Goal: Transaction & Acquisition: Book appointment/travel/reservation

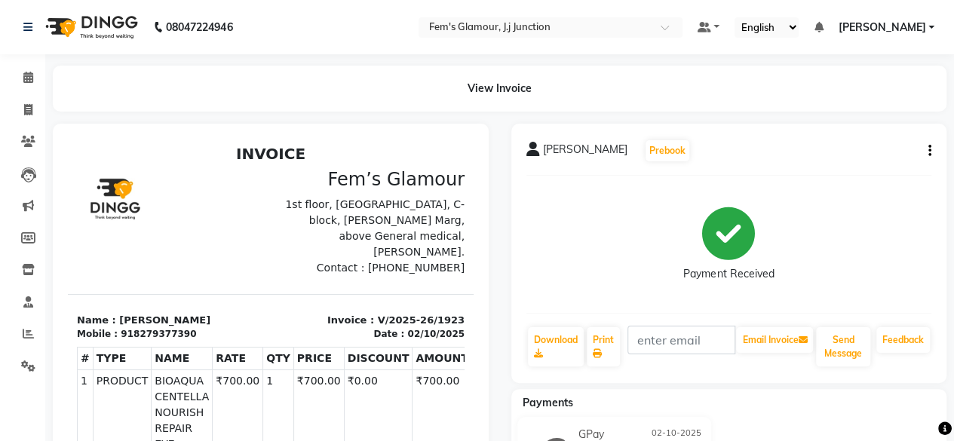
click at [662, 152] on div "AYESHA Prebook" at bounding box center [730, 151] width 406 height 24
click at [29, 81] on icon at bounding box center [28, 77] width 10 height 11
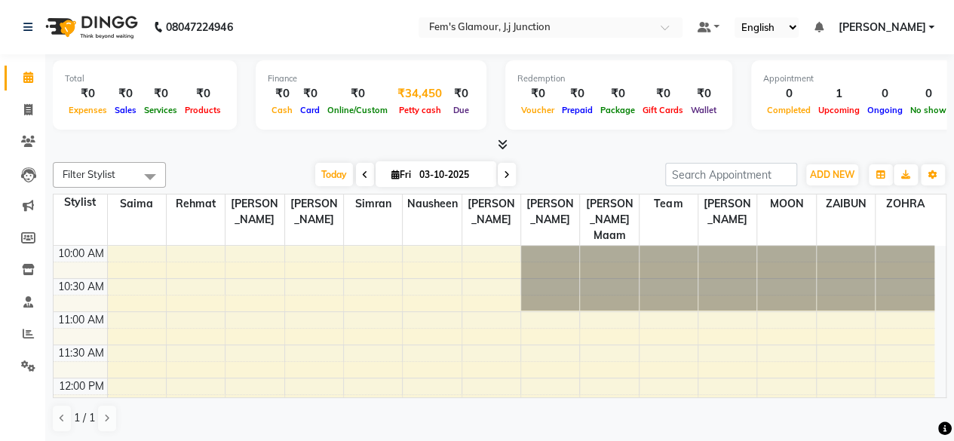
click at [410, 97] on div "₹34,450" at bounding box center [420, 93] width 57 height 17
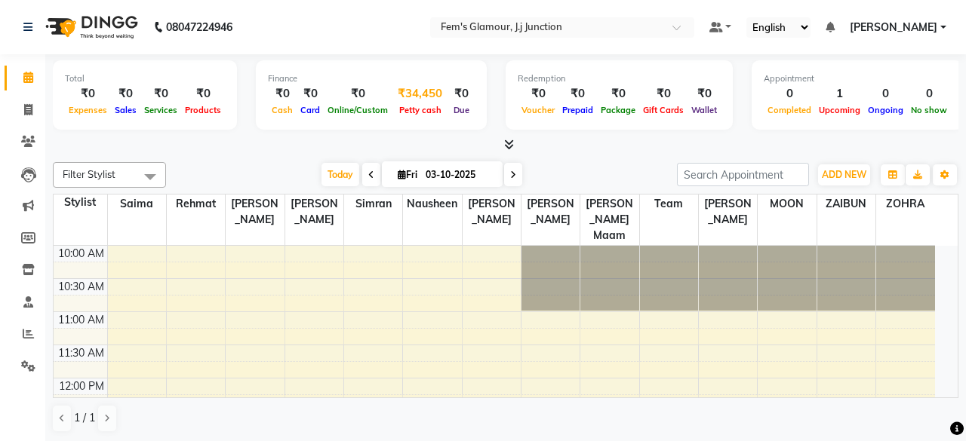
select select "2940"
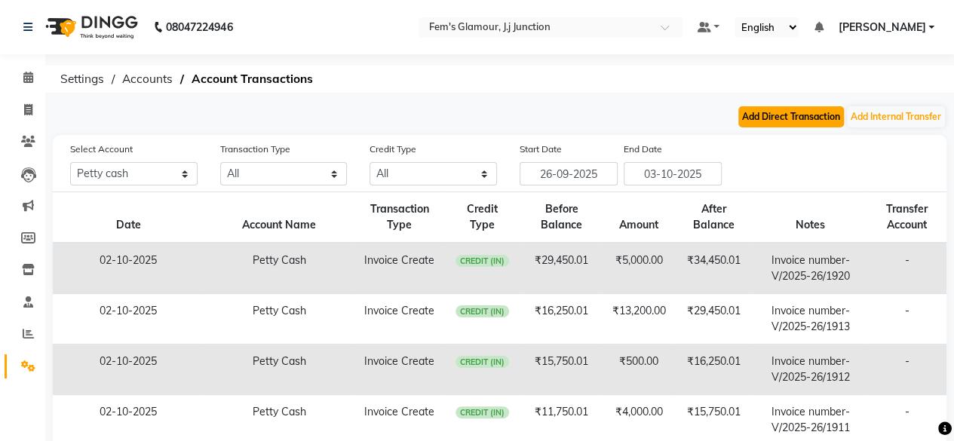
click at [787, 124] on button "Add Direct Transaction" at bounding box center [792, 116] width 106 height 21
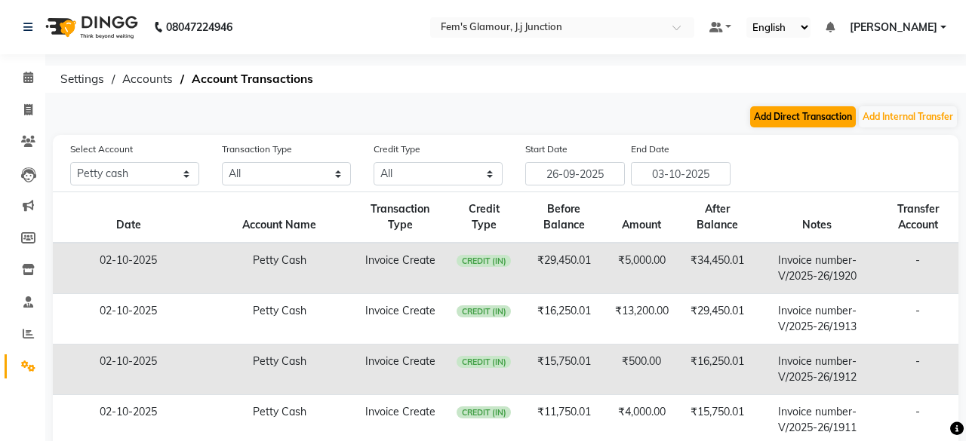
select select "direct"
select select "2940"
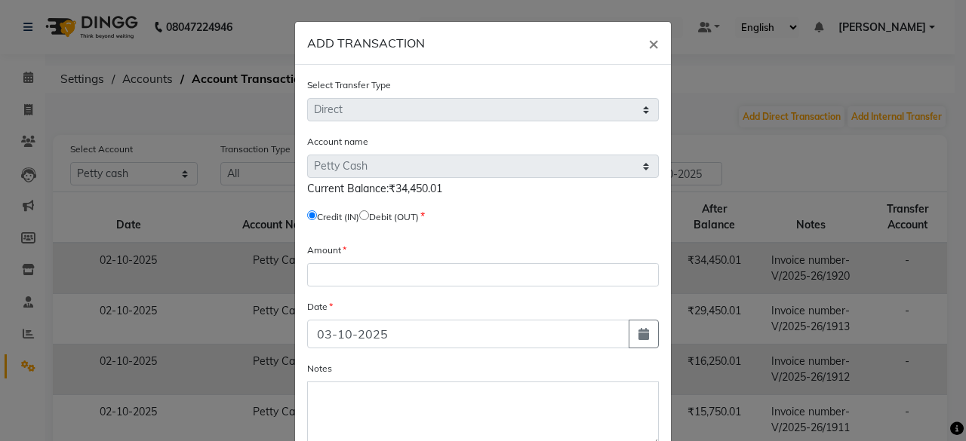
click at [368, 214] on input "radio" at bounding box center [364, 215] width 10 height 10
radio input "true"
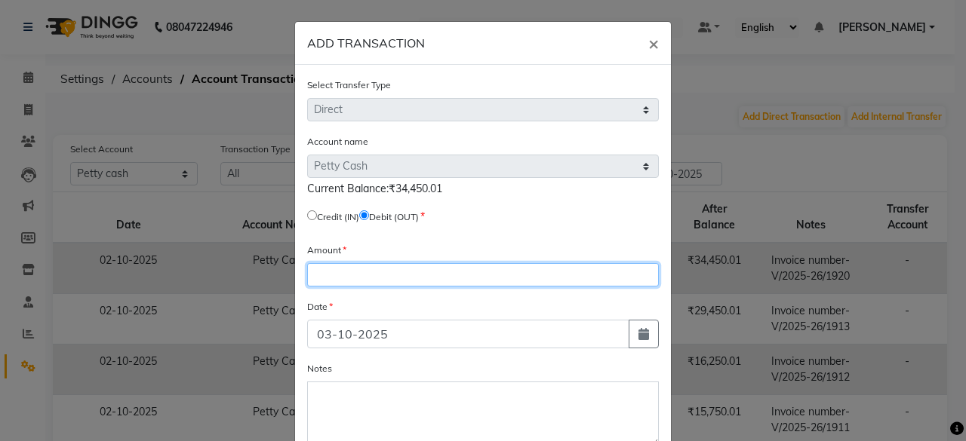
click at [358, 284] on input "number" at bounding box center [483, 274] width 352 height 23
type input "34450"
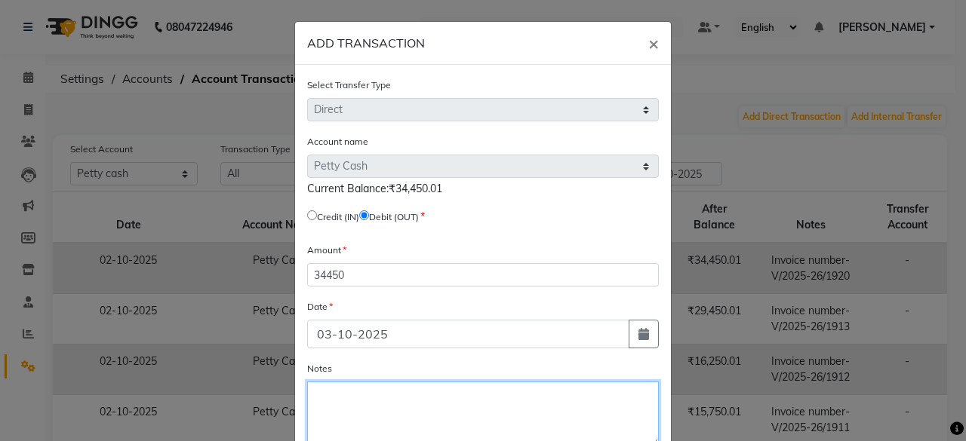
click at [352, 405] on textarea "Notes" at bounding box center [483, 414] width 352 height 65
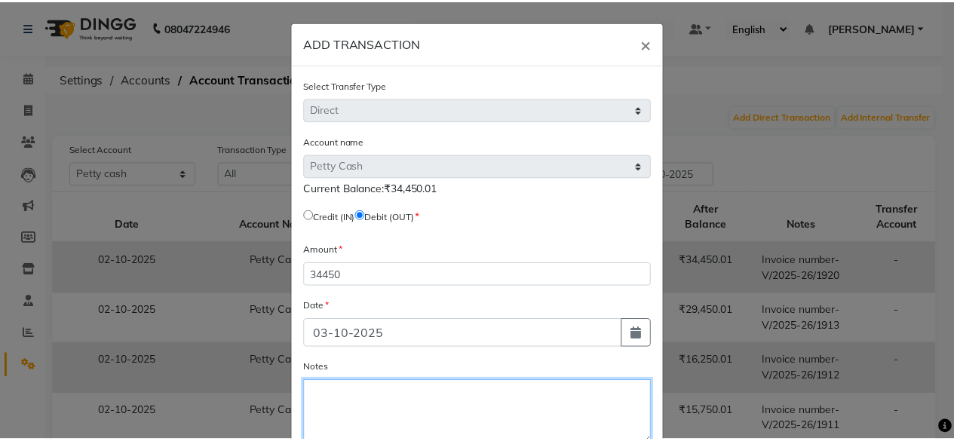
scroll to position [90, 0]
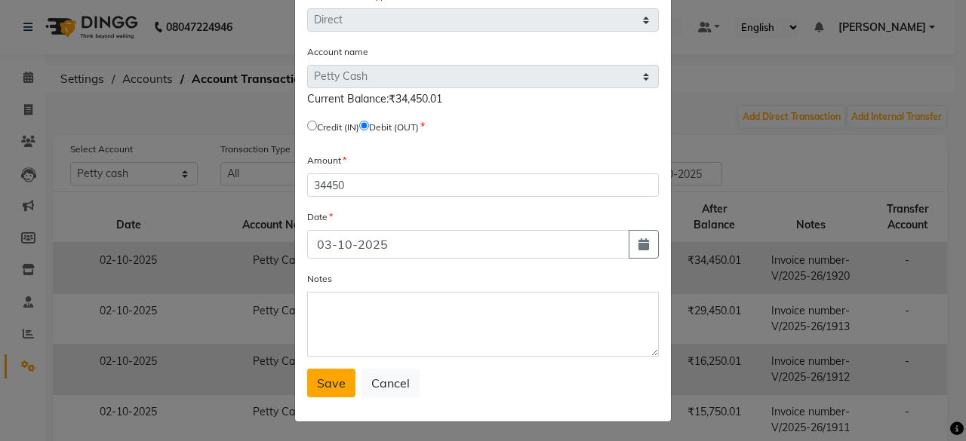
click at [324, 383] on span "Save" at bounding box center [331, 383] width 29 height 15
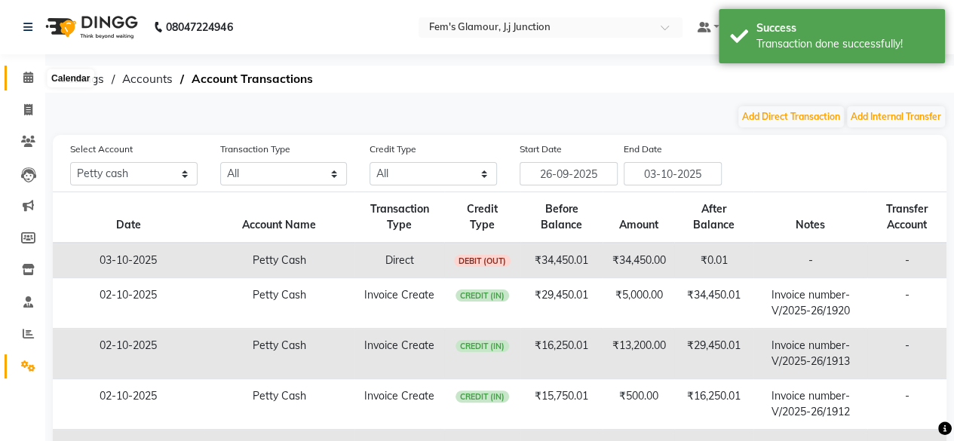
click at [27, 78] on icon at bounding box center [28, 77] width 10 height 11
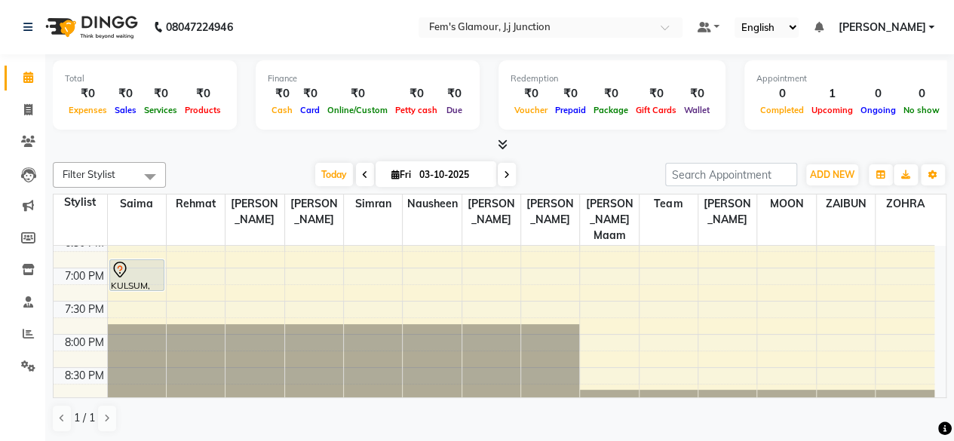
scroll to position [574, 0]
click at [403, 177] on span "Fri" at bounding box center [401, 174] width 27 height 11
select select "10"
select select "2025"
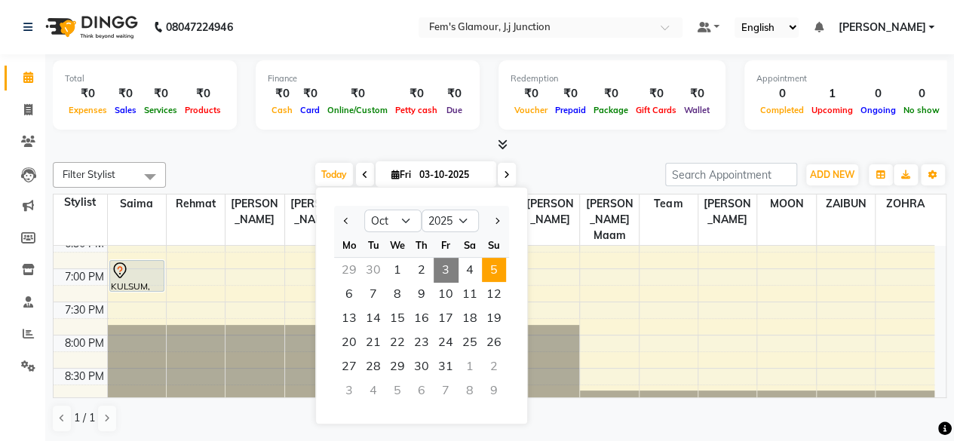
click at [499, 259] on span "5" at bounding box center [494, 270] width 24 height 24
type input "05-10-2025"
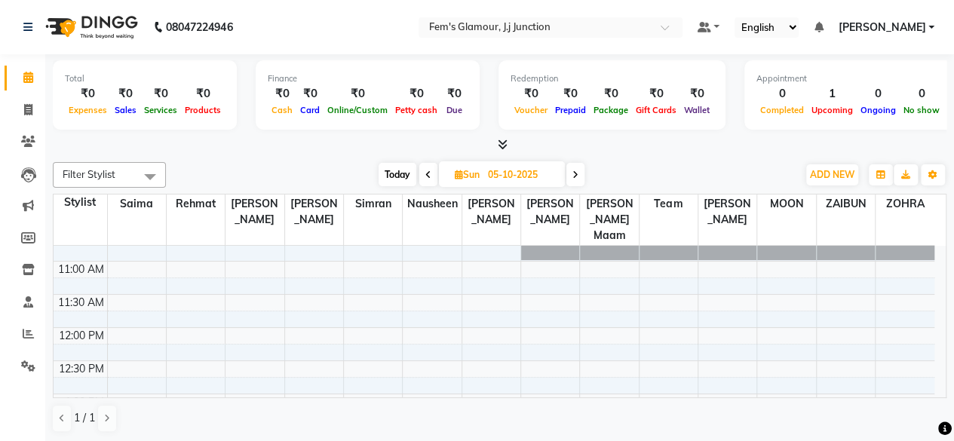
scroll to position [53, 0]
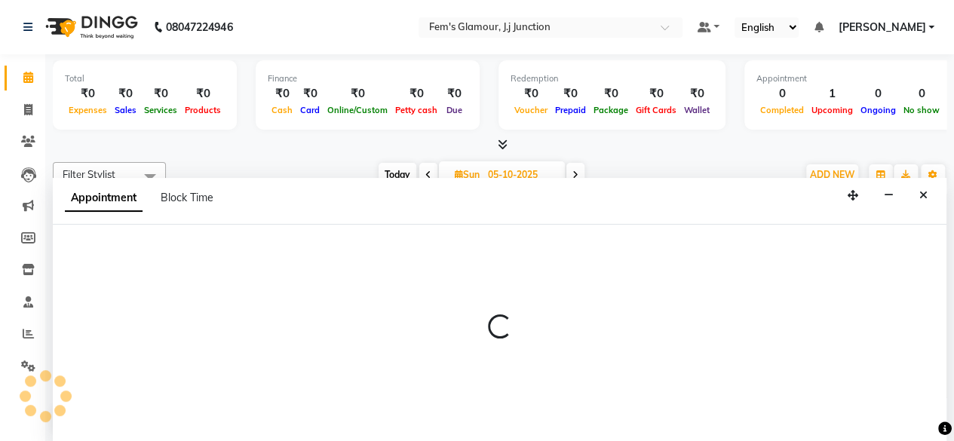
scroll to position [0, 0]
select select "21523"
select select "tentative"
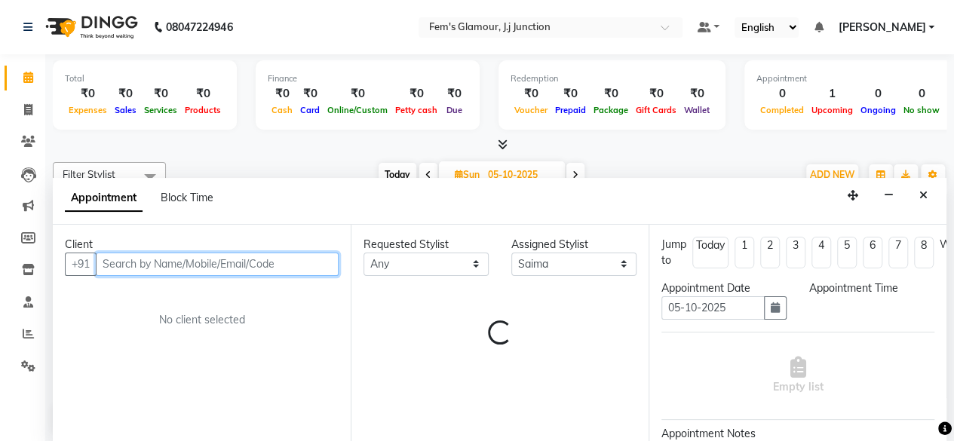
select select "720"
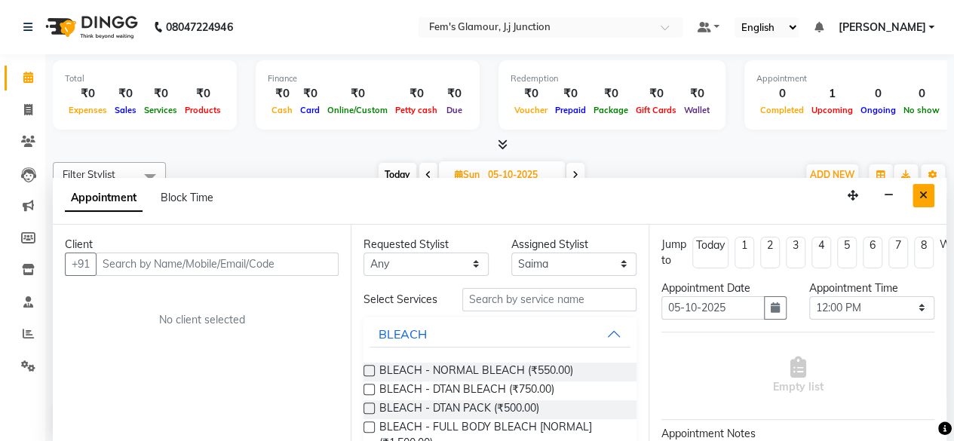
click at [917, 188] on button "Close" at bounding box center [924, 195] width 22 height 23
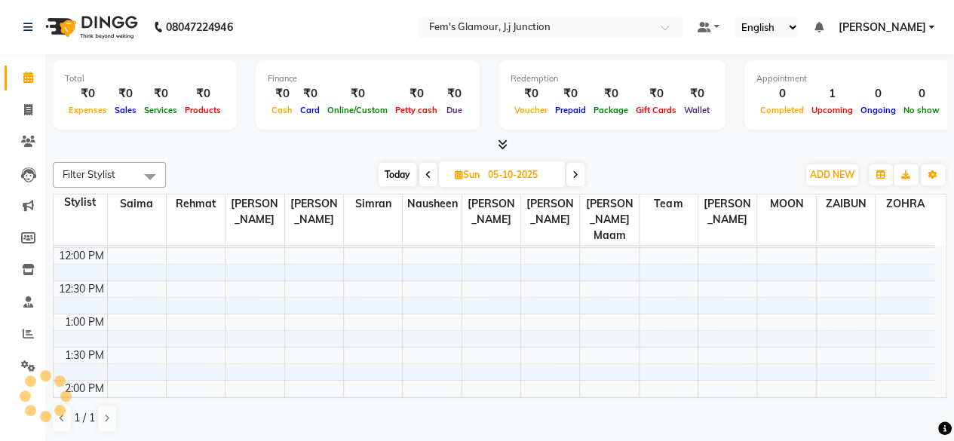
scroll to position [128, 0]
select select "21523"
select select "780"
select select "tentative"
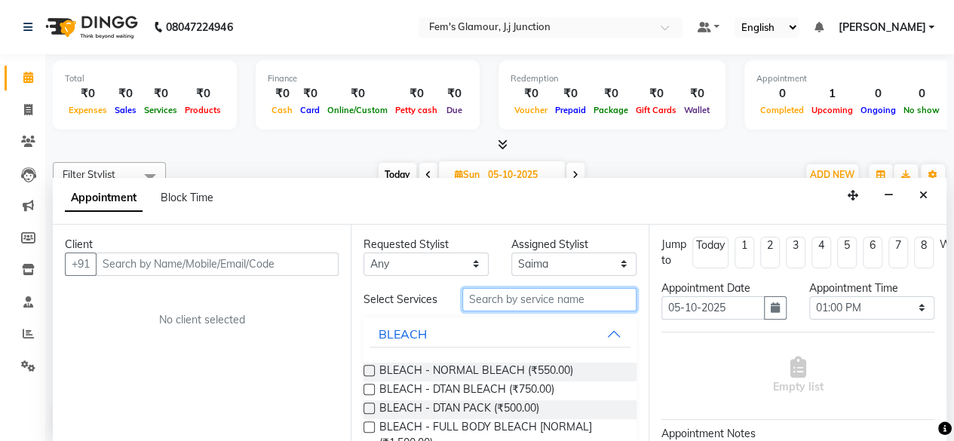
click at [559, 306] on input "text" at bounding box center [549, 299] width 174 height 23
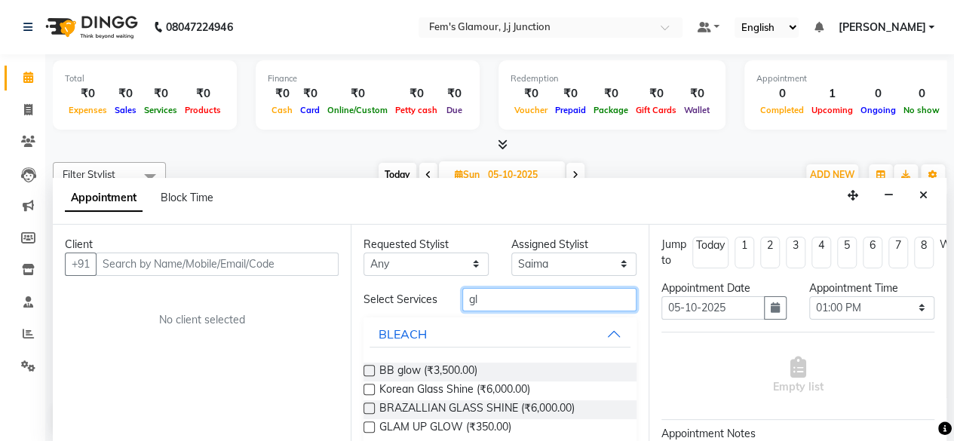
type input "g"
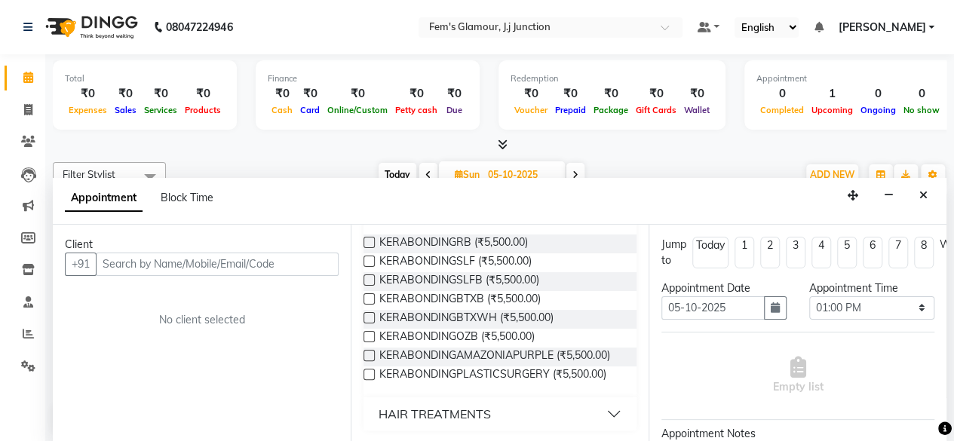
type input "kerabondin"
click at [516, 411] on button "HAIR TREATMENTS" at bounding box center [500, 414] width 261 height 27
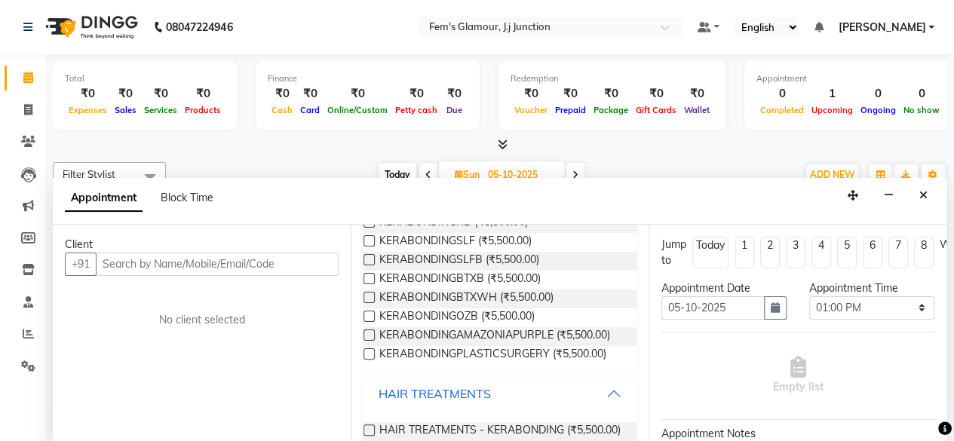
scroll to position [204, 0]
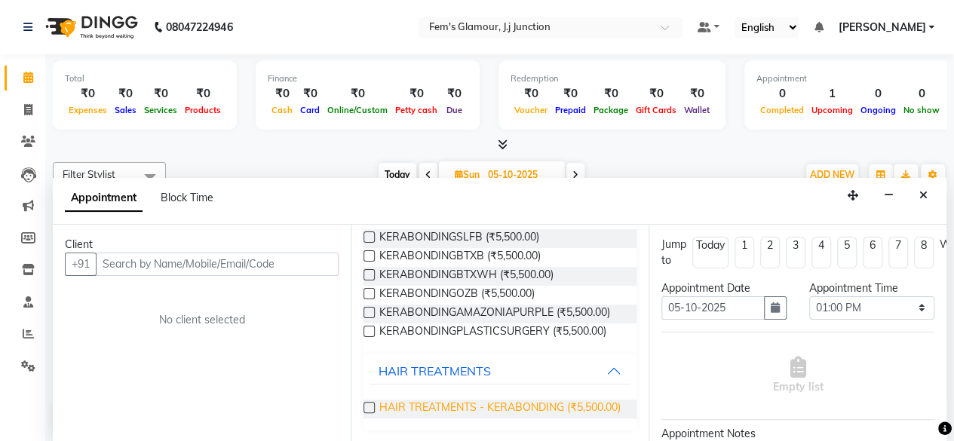
click at [518, 404] on span "HAIR TREATMENTS - KERABONDING (₹5,500.00)" at bounding box center [499, 409] width 241 height 19
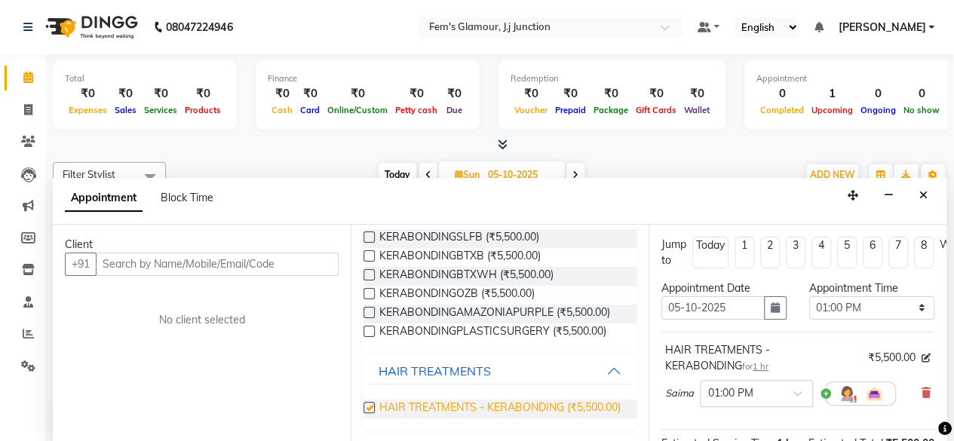
checkbox input "false"
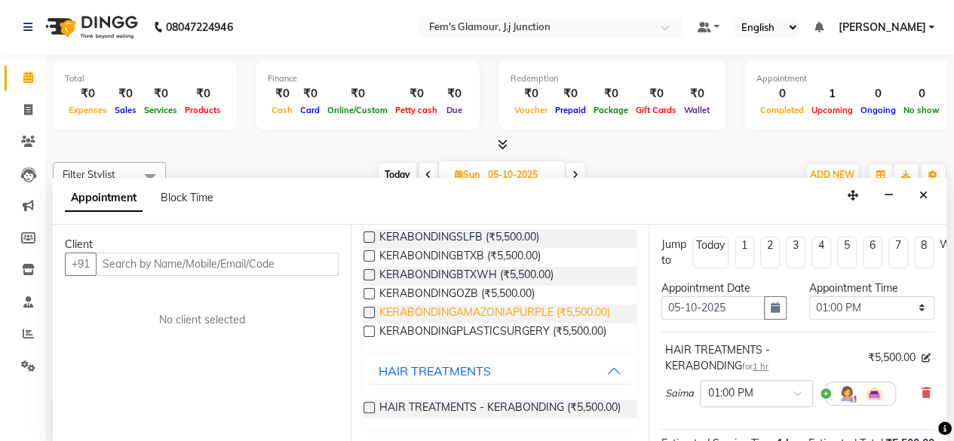
scroll to position [0, 0]
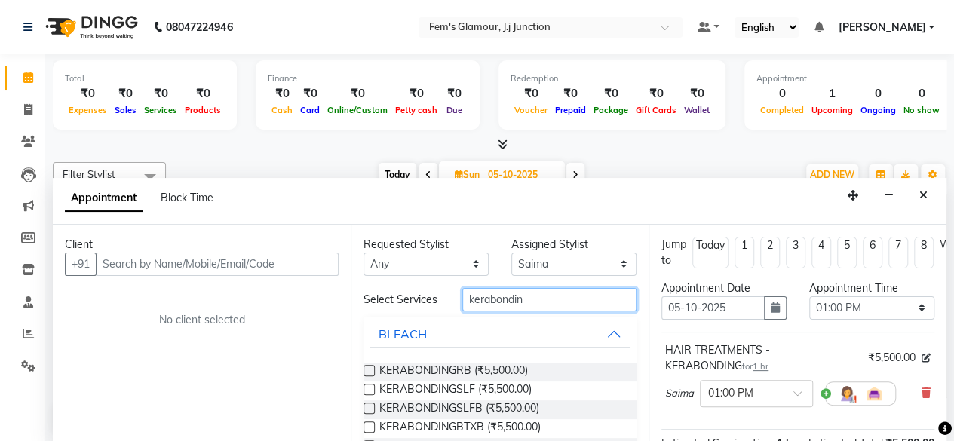
click at [536, 298] on input "kerabondin" at bounding box center [549, 299] width 174 height 23
type input "k"
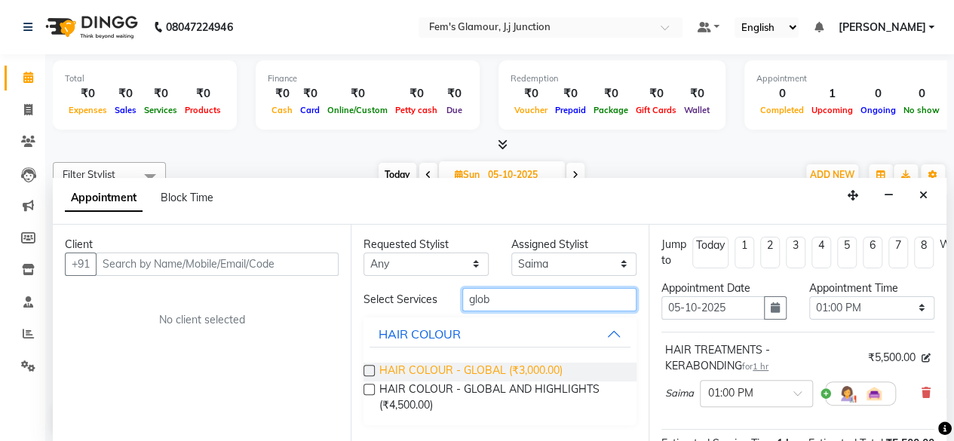
type input "glob"
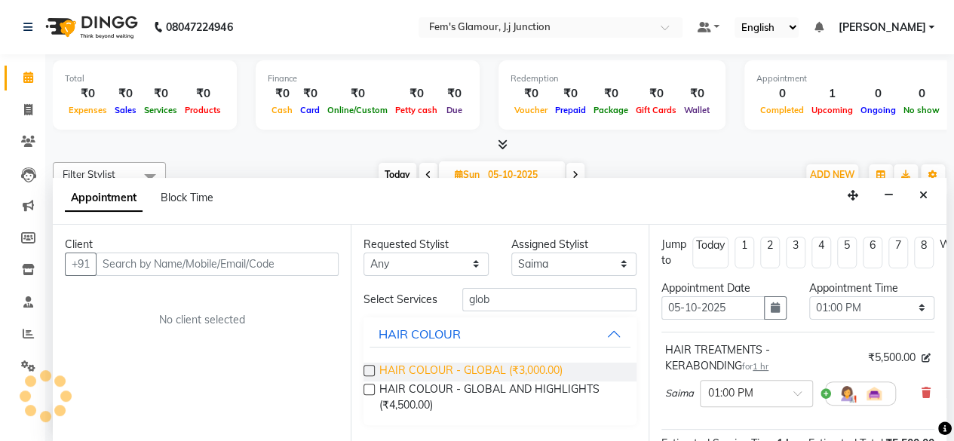
click at [512, 371] on span "HAIR COLOUR - GLOBAL (₹3,000.00)" at bounding box center [470, 372] width 183 height 19
checkbox input "false"
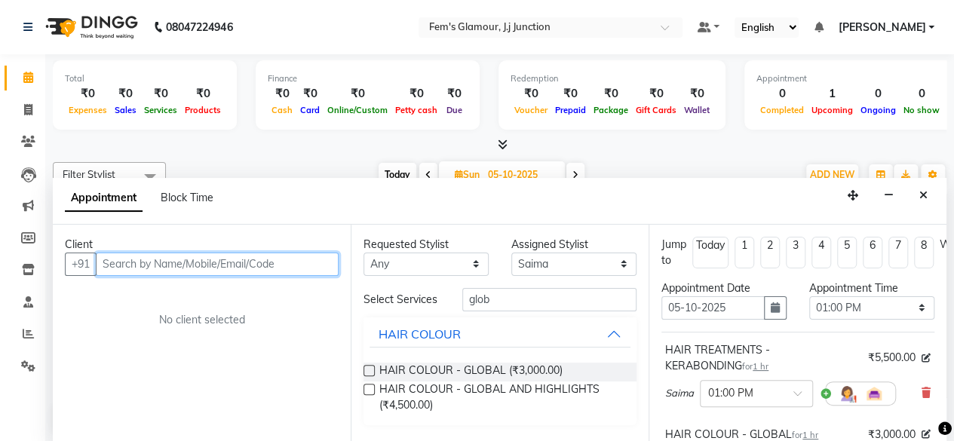
click at [230, 269] on input "text" at bounding box center [217, 264] width 243 height 23
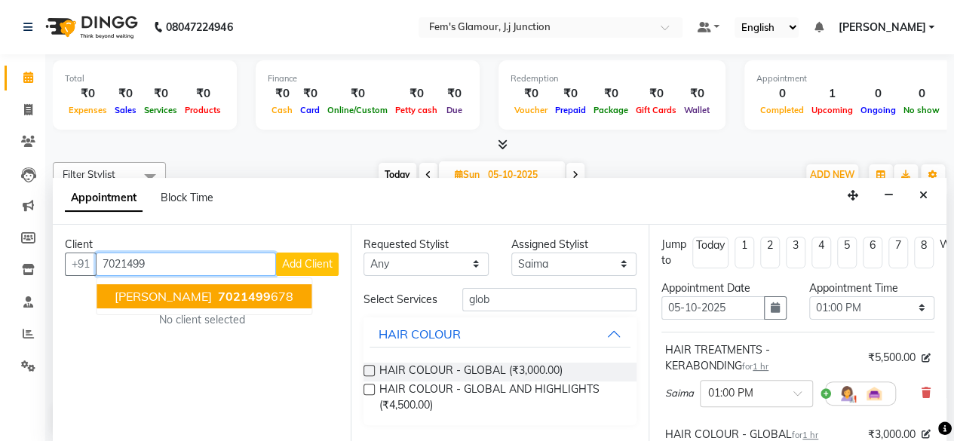
click at [257, 292] on ngb-highlight "7021499 678" at bounding box center [254, 296] width 78 height 15
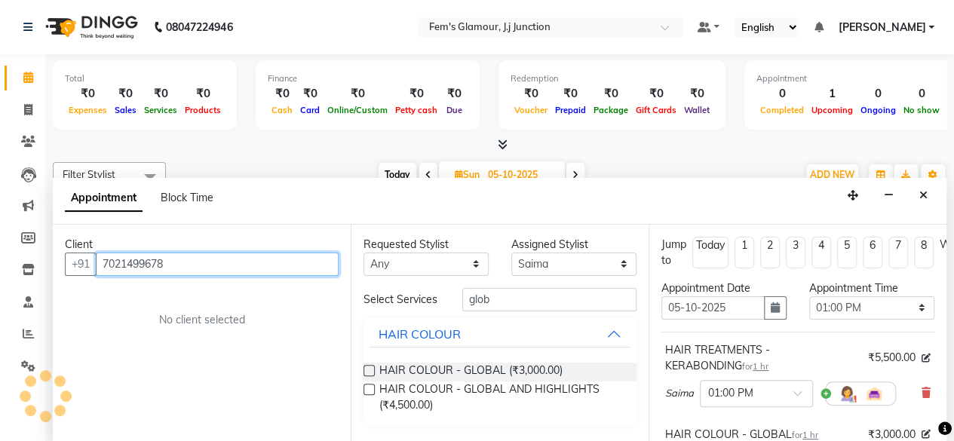
type input "7021499678"
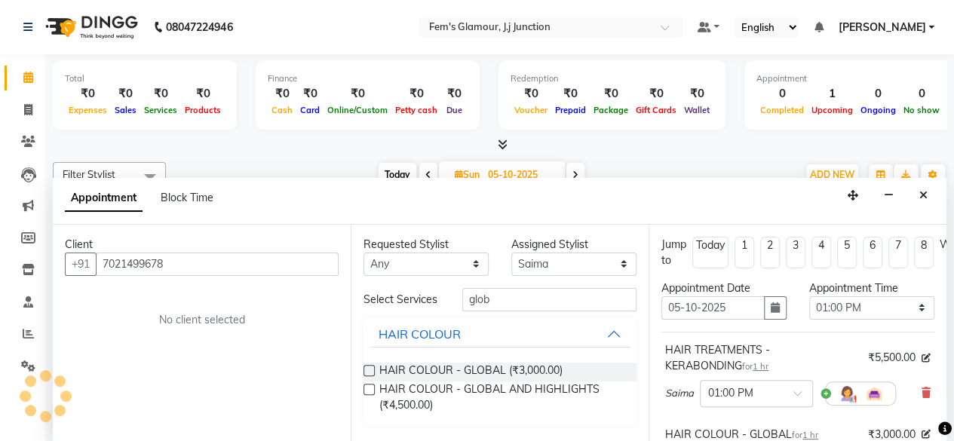
click at [257, 292] on div "Client [PHONE_NUMBER] No client selected" at bounding box center [202, 334] width 298 height 218
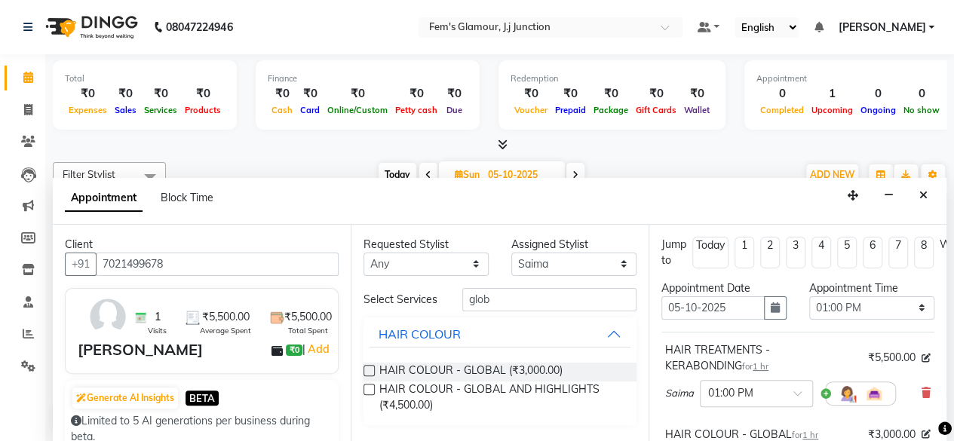
scroll to position [290, 0]
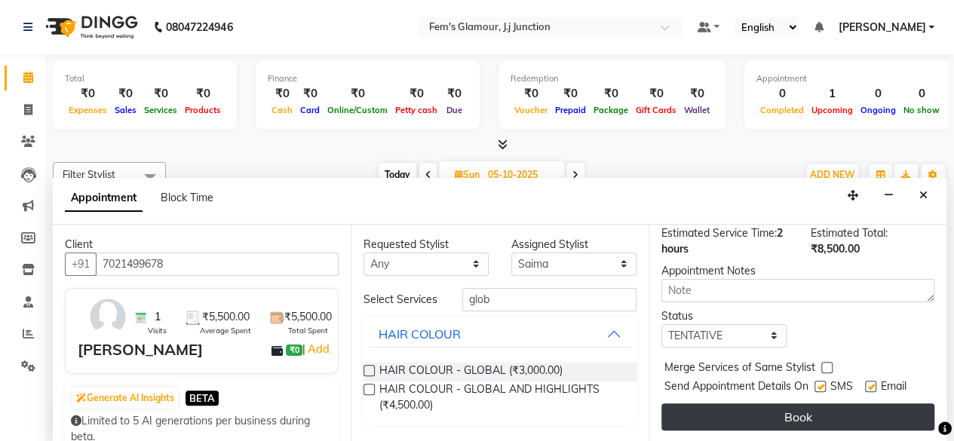
click at [813, 404] on button "Book" at bounding box center [798, 417] width 273 height 27
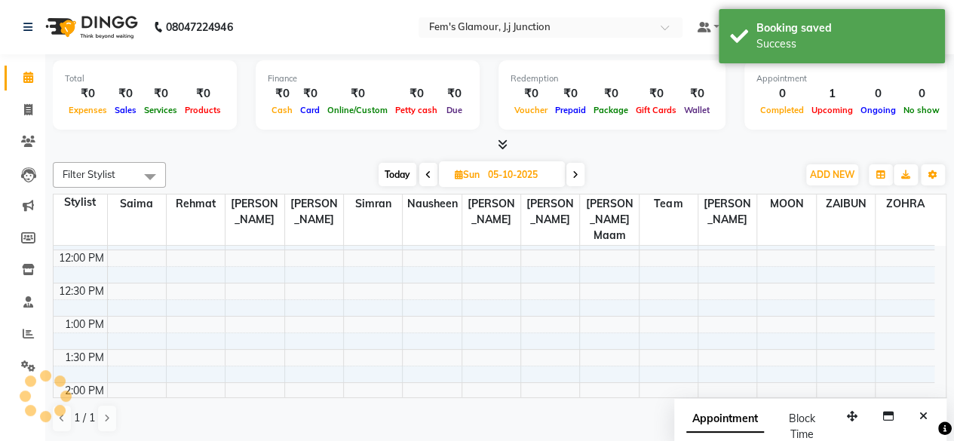
scroll to position [0, 0]
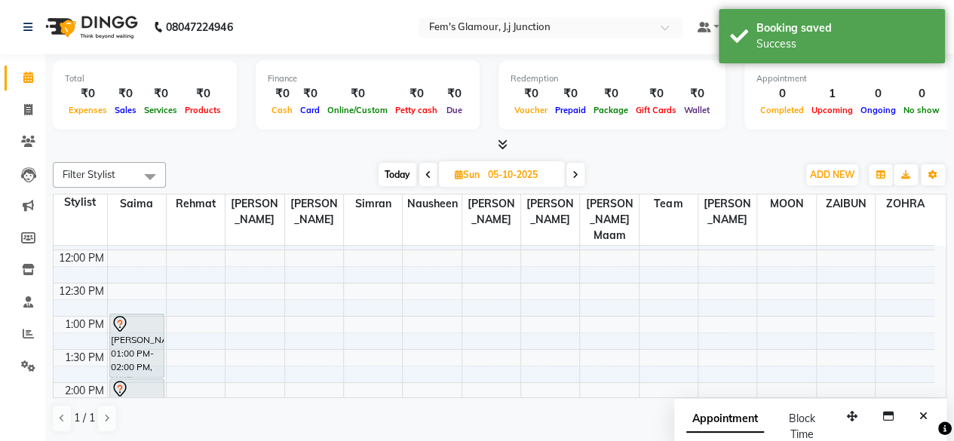
click at [393, 176] on span "Today" at bounding box center [398, 174] width 38 height 23
type input "03-10-2025"
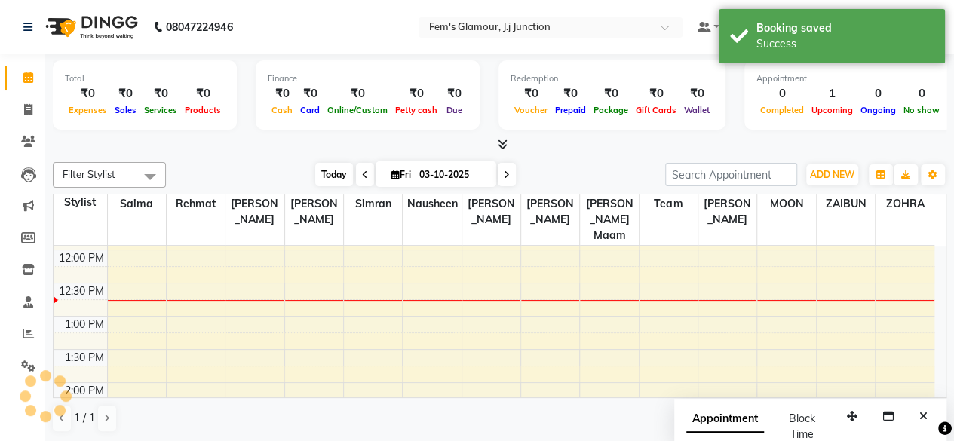
scroll to position [132, 0]
